Goal: Task Accomplishment & Management: Use online tool/utility

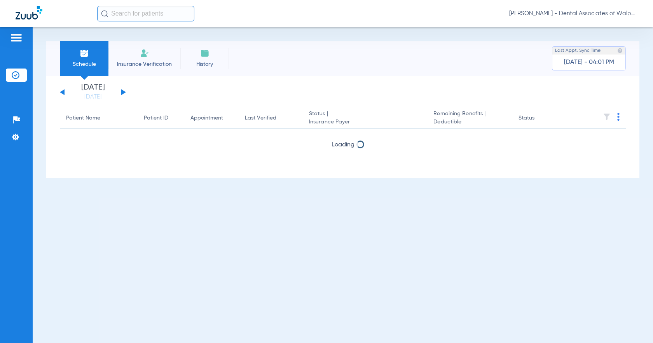
click at [110, 10] on input "text" at bounding box center [145, 14] width 97 height 16
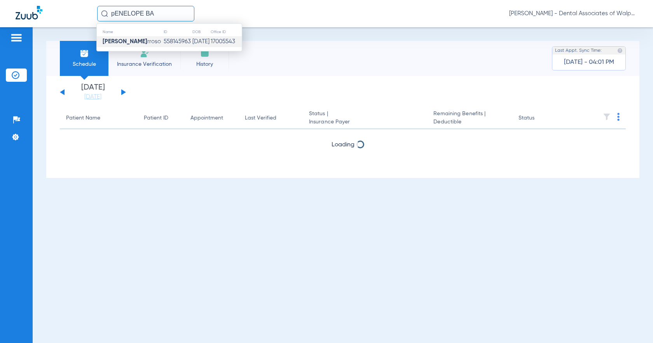
click at [146, 41] on span "[PERSON_NAME] rroso" at bounding box center [132, 41] width 58 height 6
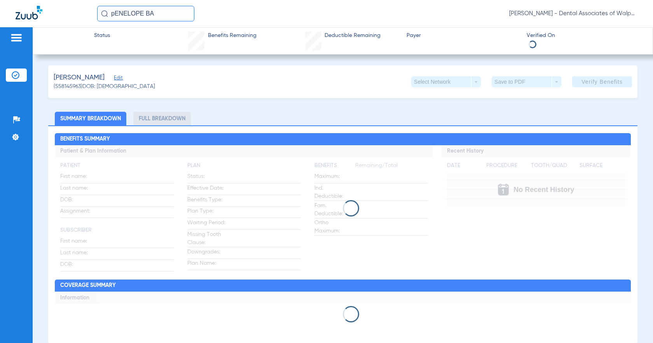
click at [168, 120] on li "Full Breakdown" at bounding box center [162, 119] width 58 height 14
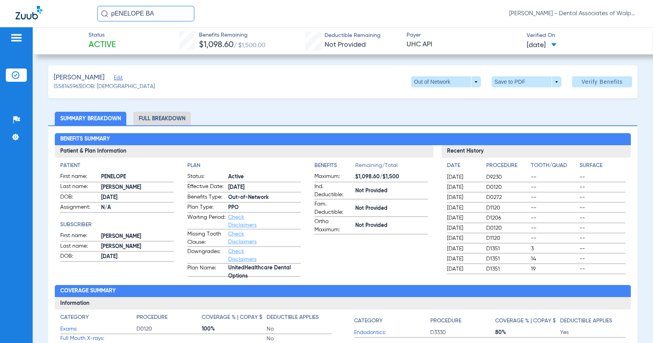
click at [168, 120] on li "Full Breakdown" at bounding box center [162, 119] width 58 height 14
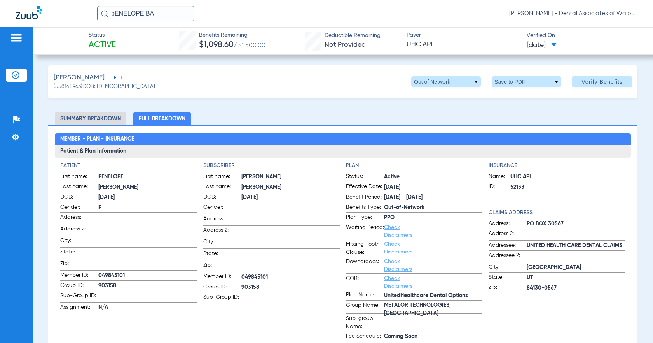
drag, startPoint x: 110, startPoint y: 12, endPoint x: 255, endPoint y: 21, distance: 144.6
click at [253, 38] on app-portal-wrapper "pENELOPE BA [PERSON_NAME] - Dental Associates of Walpole Patients Insurance Ver…" at bounding box center [326, 185] width 653 height 370
click at [134, 15] on input "82109" at bounding box center [145, 14] width 97 height 16
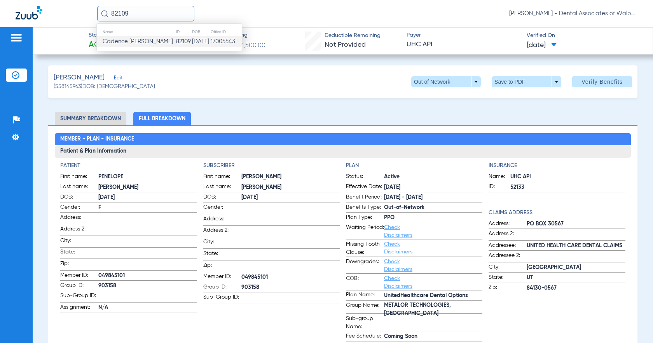
click at [124, 40] on span "Cadence [PERSON_NAME]" at bounding box center [138, 41] width 70 height 6
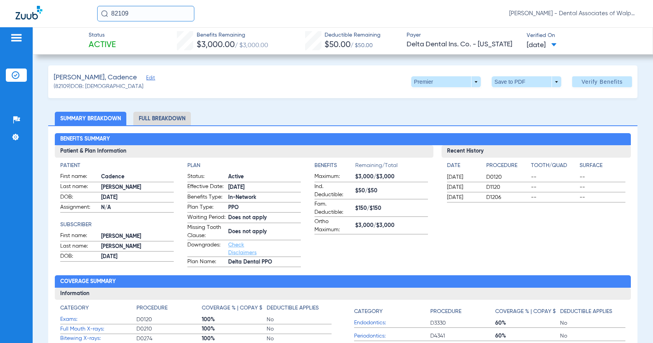
click at [151, 120] on li "Full Breakdown" at bounding box center [162, 119] width 58 height 14
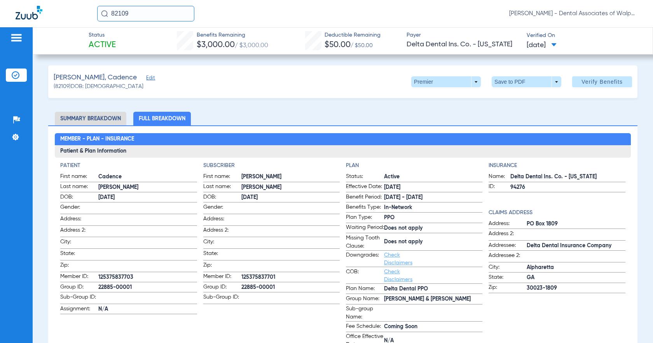
drag, startPoint x: 108, startPoint y: 13, endPoint x: 213, endPoint y: 3, distance: 105.1
click at [211, 24] on div "82109 [PERSON_NAME] - Dental Associates of Walpole" at bounding box center [326, 13] width 653 height 27
click at [144, 16] on input "72075" at bounding box center [145, 14] width 97 height 16
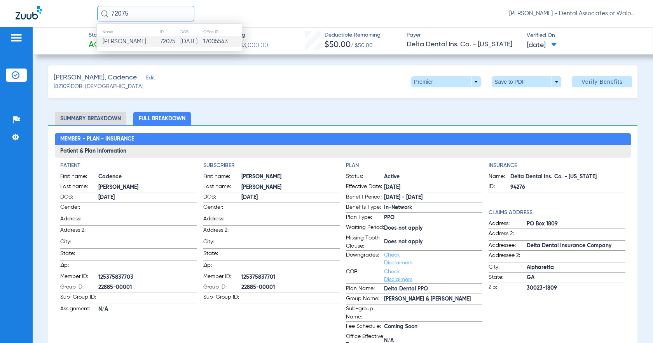
click at [129, 44] on td "[PERSON_NAME]" at bounding box center [128, 41] width 63 height 11
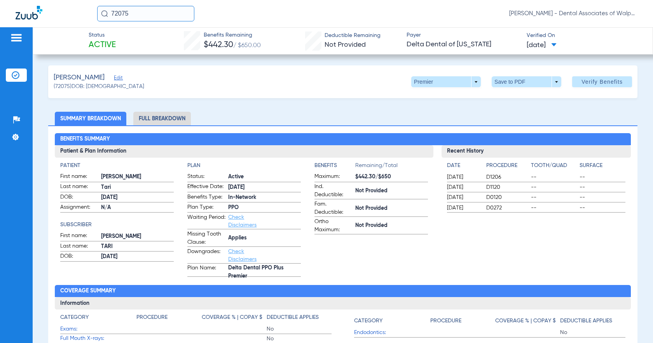
click at [147, 119] on li "Full Breakdown" at bounding box center [162, 119] width 58 height 14
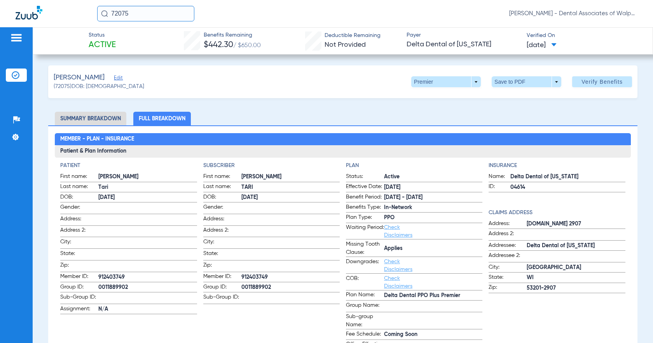
drag, startPoint x: 110, startPoint y: 12, endPoint x: 174, endPoint y: 14, distance: 64.2
click at [174, 14] on input "72075" at bounding box center [145, 14] width 97 height 16
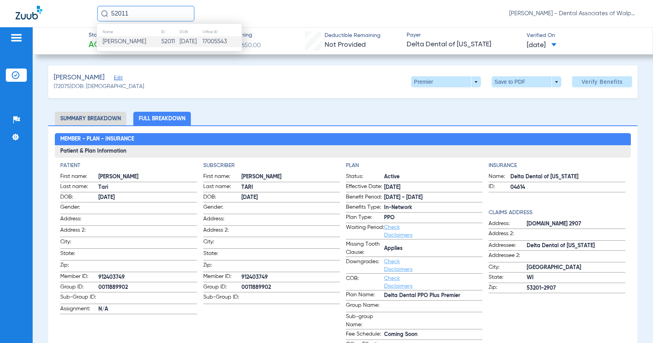
click at [119, 44] on span "[PERSON_NAME]" at bounding box center [125, 41] width 44 height 6
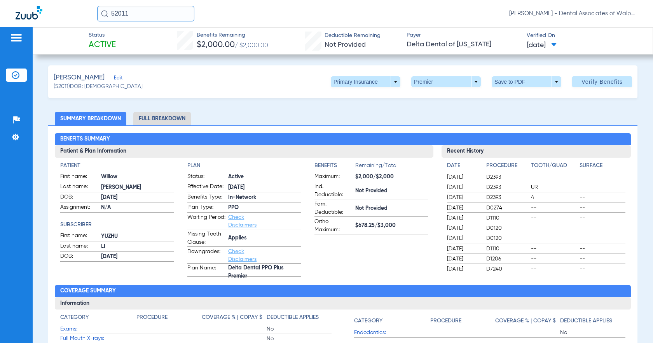
click at [147, 117] on li "Full Breakdown" at bounding box center [162, 119] width 58 height 14
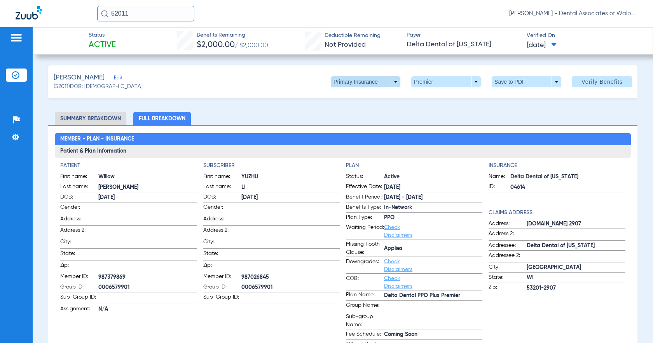
click at [314, 82] on span at bounding box center [366, 81] width 70 height 11
click at [314, 112] on span "Secondary Insurance" at bounding box center [357, 112] width 51 height 5
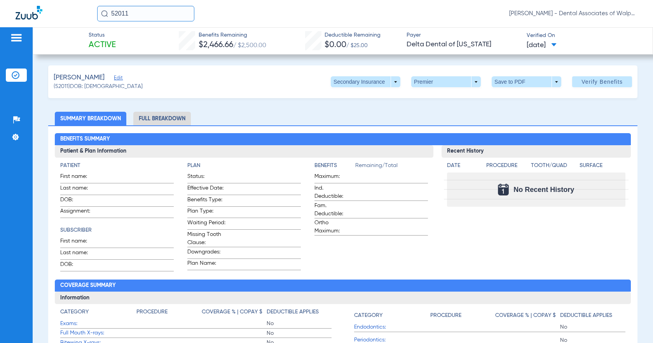
click at [173, 119] on li "Full Breakdown" at bounding box center [162, 119] width 58 height 14
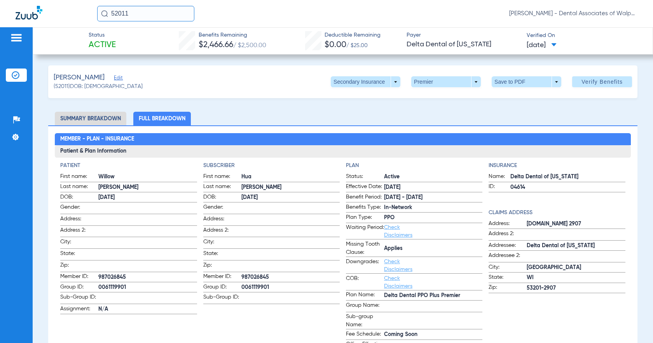
drag, startPoint x: 112, startPoint y: 14, endPoint x: 172, endPoint y: 9, distance: 60.1
click at [170, 14] on input "52011" at bounding box center [145, 14] width 97 height 16
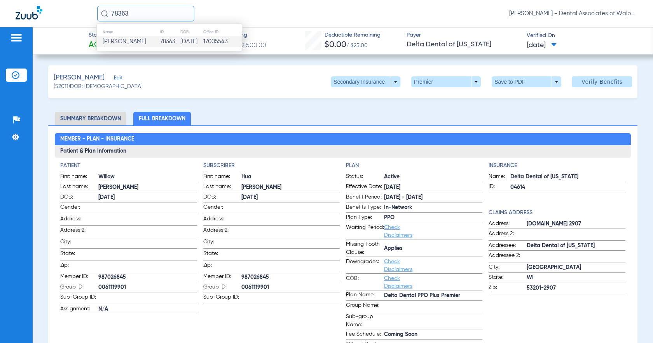
click at [124, 44] on span "[PERSON_NAME]" at bounding box center [125, 41] width 44 height 6
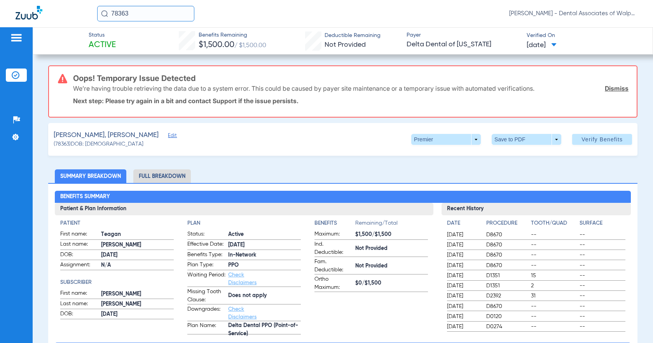
drag, startPoint x: 110, startPoint y: 12, endPoint x: 168, endPoint y: 8, distance: 58.5
click at [168, 14] on input "78363" at bounding box center [145, 14] width 97 height 16
drag, startPoint x: 140, startPoint y: 14, endPoint x: 205, endPoint y: 26, distance: 66.4
click at [194, 21] on div "[PERSON_NAME] No search results" at bounding box center [145, 14] width 97 height 16
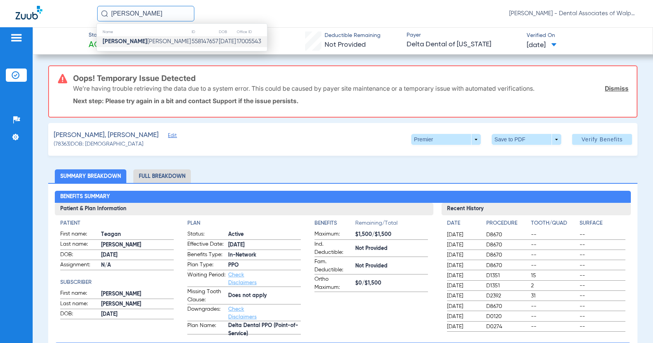
click at [143, 43] on td "[PERSON_NAME] Cob [PERSON_NAME]" at bounding box center [144, 41] width 94 height 11
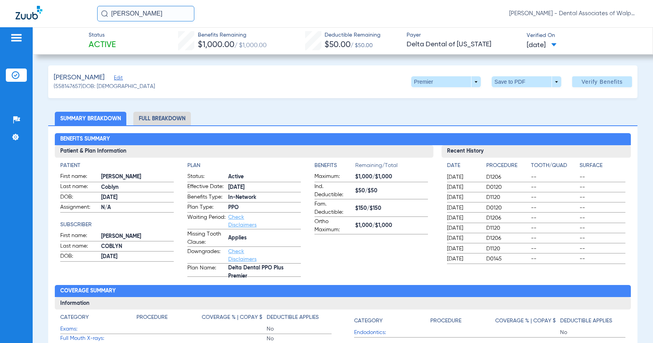
click at [159, 119] on li "Full Breakdown" at bounding box center [162, 119] width 58 height 14
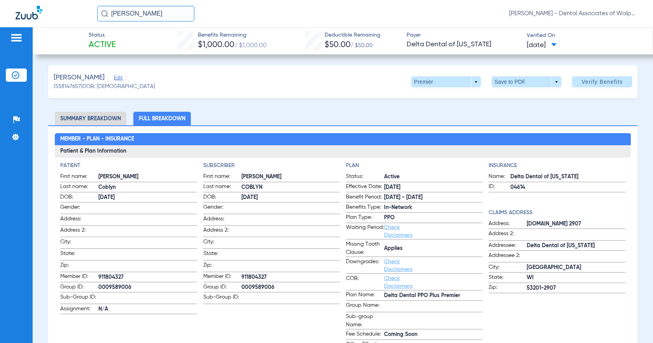
drag, startPoint x: 128, startPoint y: 14, endPoint x: 188, endPoint y: 9, distance: 60.9
click at [190, 15] on input "[PERSON_NAME]" at bounding box center [145, 14] width 97 height 16
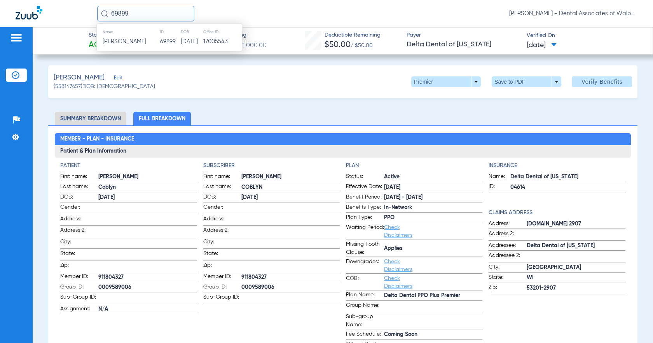
click at [127, 43] on span "[PERSON_NAME]" at bounding box center [125, 41] width 44 height 6
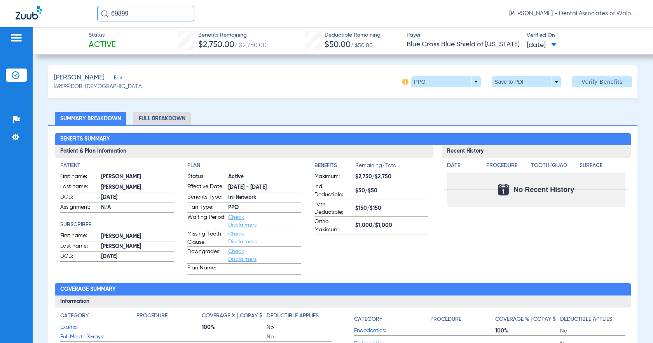
click at [153, 121] on li "Full Breakdown" at bounding box center [162, 119] width 58 height 14
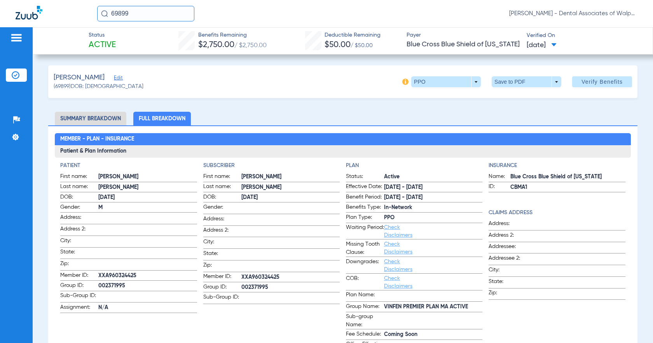
click at [146, 10] on input "69899" at bounding box center [145, 14] width 97 height 16
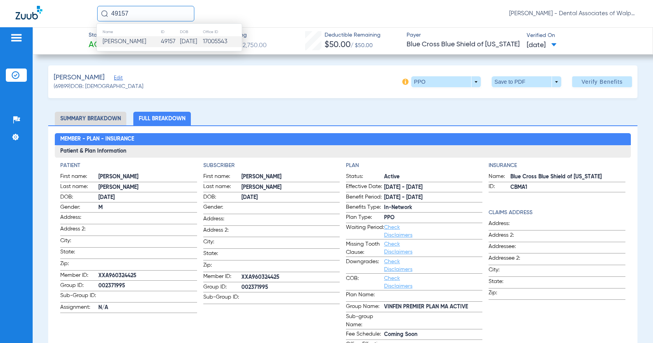
click at [121, 42] on span "[PERSON_NAME]" at bounding box center [125, 41] width 44 height 6
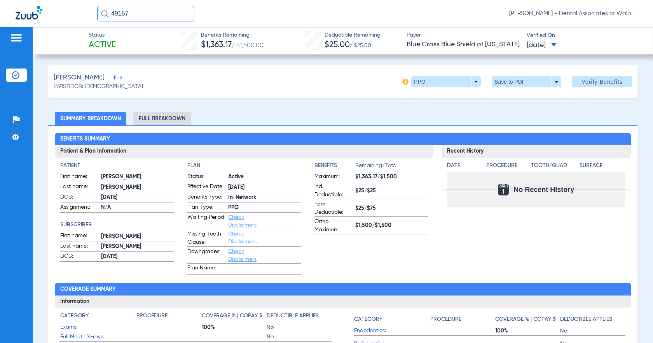
click at [134, 11] on input "49157" at bounding box center [145, 14] width 97 height 16
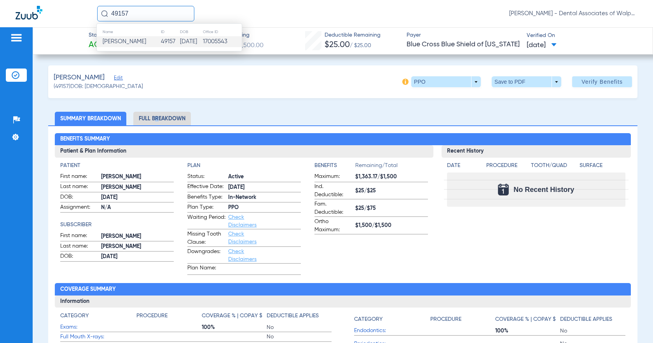
click at [154, 120] on li "Full Breakdown" at bounding box center [162, 119] width 58 height 14
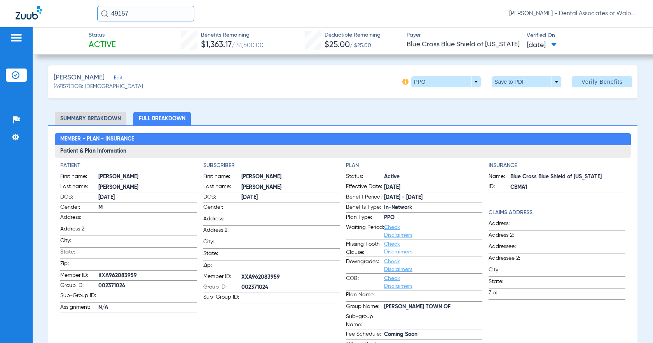
drag, startPoint x: 111, startPoint y: 12, endPoint x: 190, endPoint y: 2, distance: 79.6
click at [189, 7] on input "49157" at bounding box center [145, 14] width 97 height 16
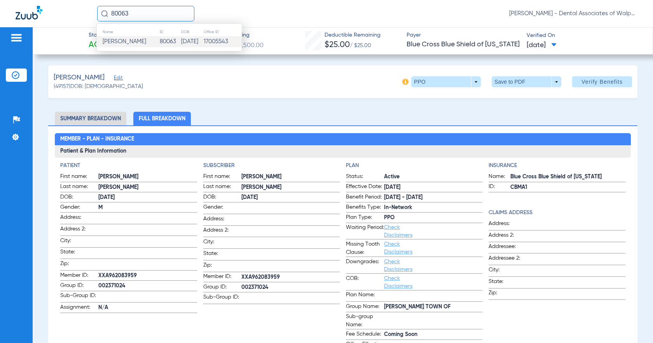
click at [136, 42] on td "[PERSON_NAME]" at bounding box center [128, 41] width 63 height 11
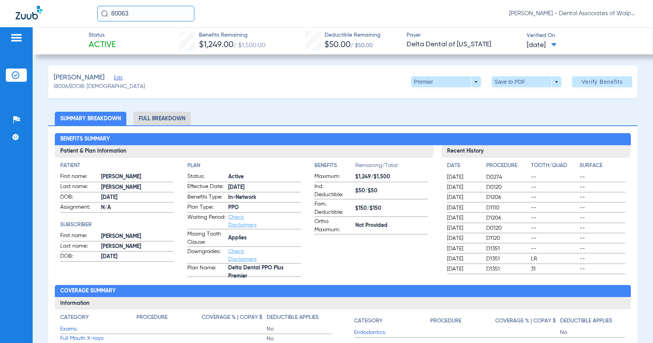
click at [155, 120] on li "Full Breakdown" at bounding box center [162, 119] width 58 height 14
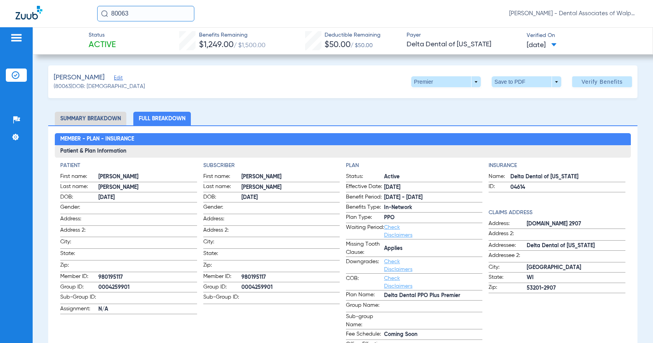
drag, startPoint x: 111, startPoint y: 11, endPoint x: 166, endPoint y: 2, distance: 56.1
click at [172, 14] on input "80063" at bounding box center [145, 14] width 97 height 16
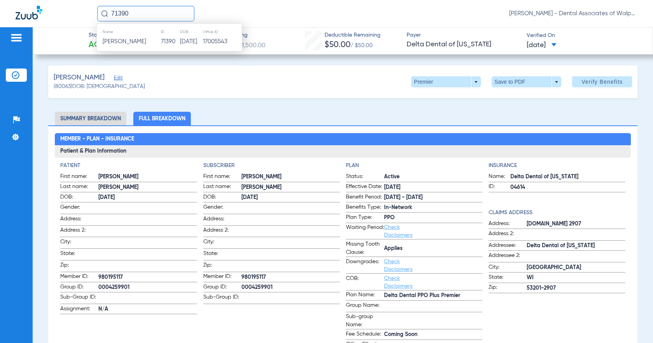
click at [142, 42] on span "[PERSON_NAME]" at bounding box center [125, 41] width 44 height 6
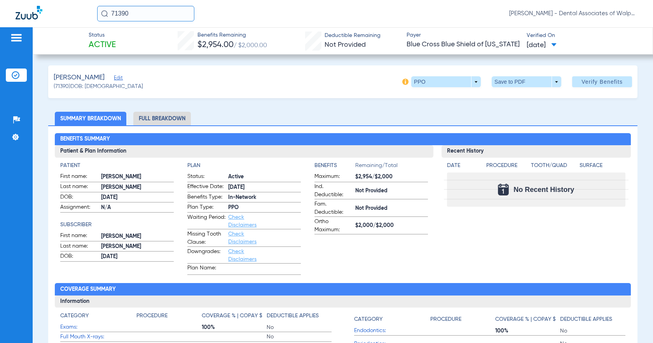
click at [165, 121] on li "Full Breakdown" at bounding box center [162, 119] width 58 height 14
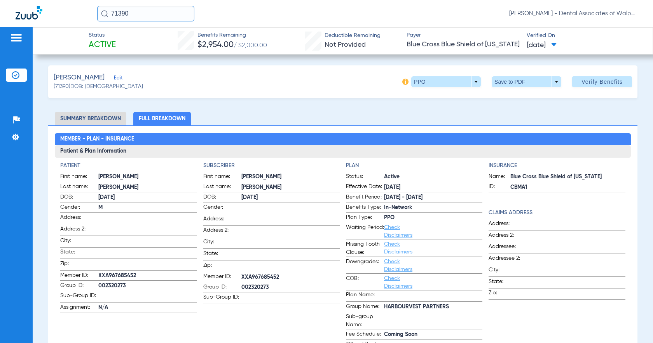
drag, startPoint x: 112, startPoint y: 12, endPoint x: 173, endPoint y: 23, distance: 62.1
click at [173, 23] on div "71390 [PERSON_NAME] - Dental Associates of Walpole" at bounding box center [326, 13] width 653 height 27
type input "[PERSON_NAME]"
drag, startPoint x: 109, startPoint y: 14, endPoint x: 201, endPoint y: 0, distance: 93.7
click at [201, 21] on div "[PERSON_NAME] [PERSON_NAME] - Dental Associates of Walpole" at bounding box center [326, 13] width 653 height 27
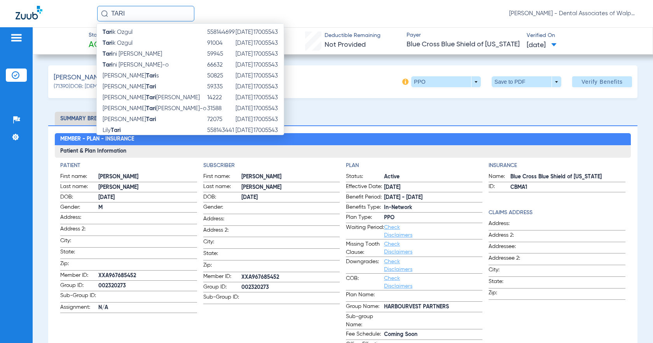
scroll to position [47, 0]
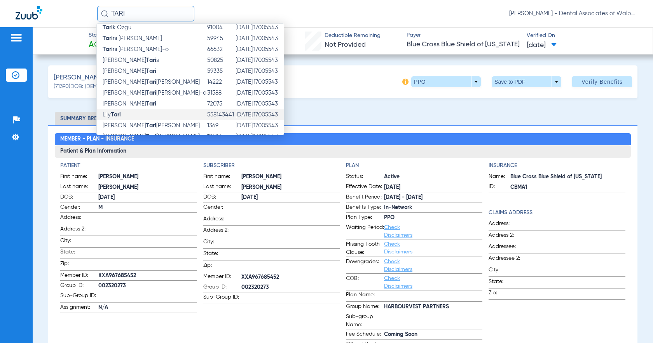
click at [105, 112] on span "[PERSON_NAME]" at bounding box center [112, 115] width 18 height 6
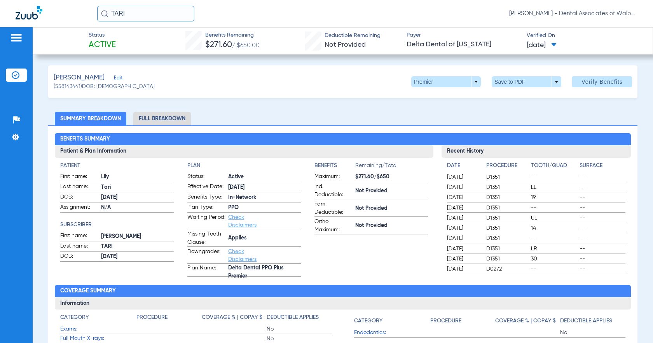
click at [184, 118] on li "Full Breakdown" at bounding box center [162, 119] width 58 height 14
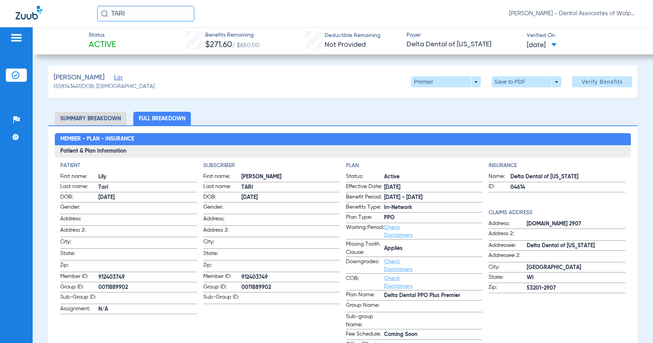
drag, startPoint x: 151, startPoint y: 14, endPoint x: 152, endPoint y: 7, distance: 6.7
click at [152, 12] on input "TARI" at bounding box center [145, 14] width 97 height 16
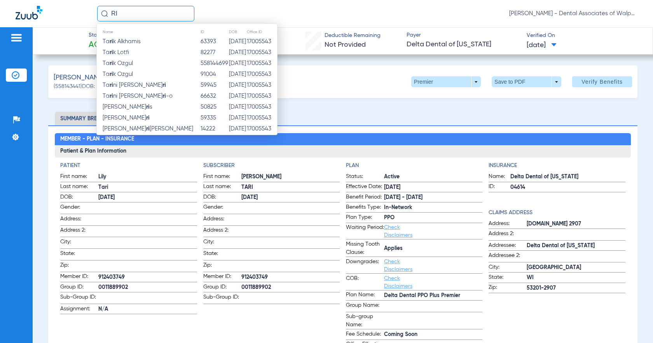
type input "I"
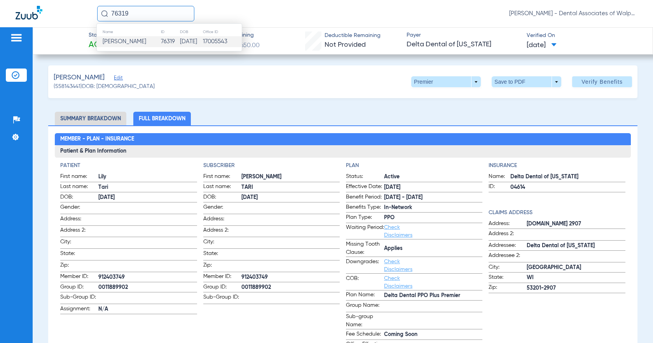
type input "76319"
click at [115, 44] on span "[PERSON_NAME]" at bounding box center [125, 41] width 44 height 6
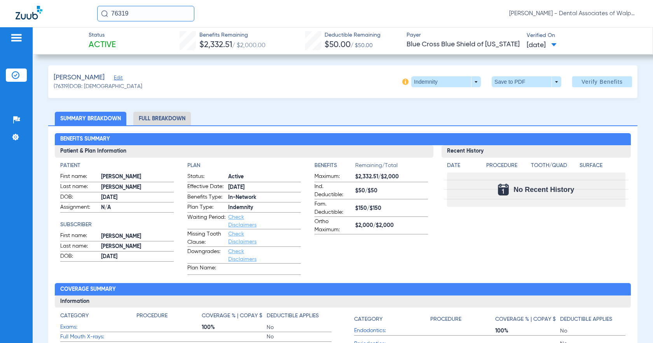
click at [146, 121] on li "Full Breakdown" at bounding box center [162, 119] width 58 height 14
